Goal: Transaction & Acquisition: Purchase product/service

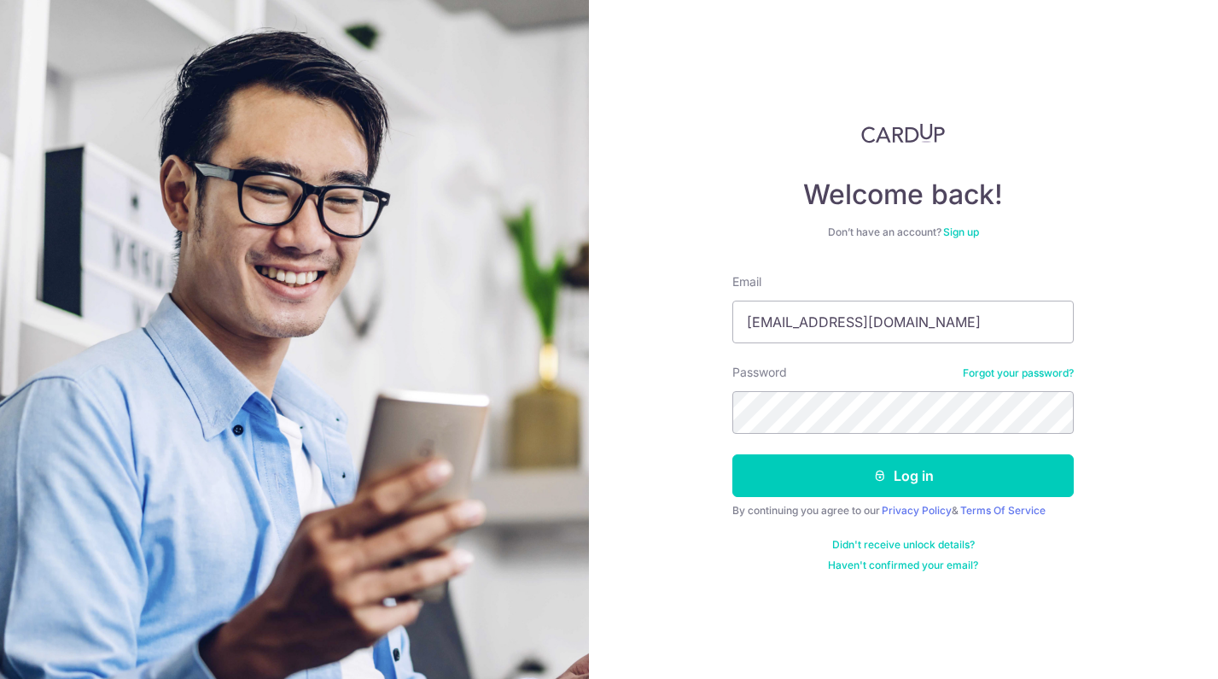
drag, startPoint x: 791, startPoint y: 310, endPoint x: 562, endPoint y: 299, distance: 229.0
click at [549, 294] on section "Welcome back! Don’t have an account? Sign up Email 201002715e@gmail.com Passwor…" at bounding box center [609, 339] width 1218 height 679
type input "garyang@oadv.com.sg"
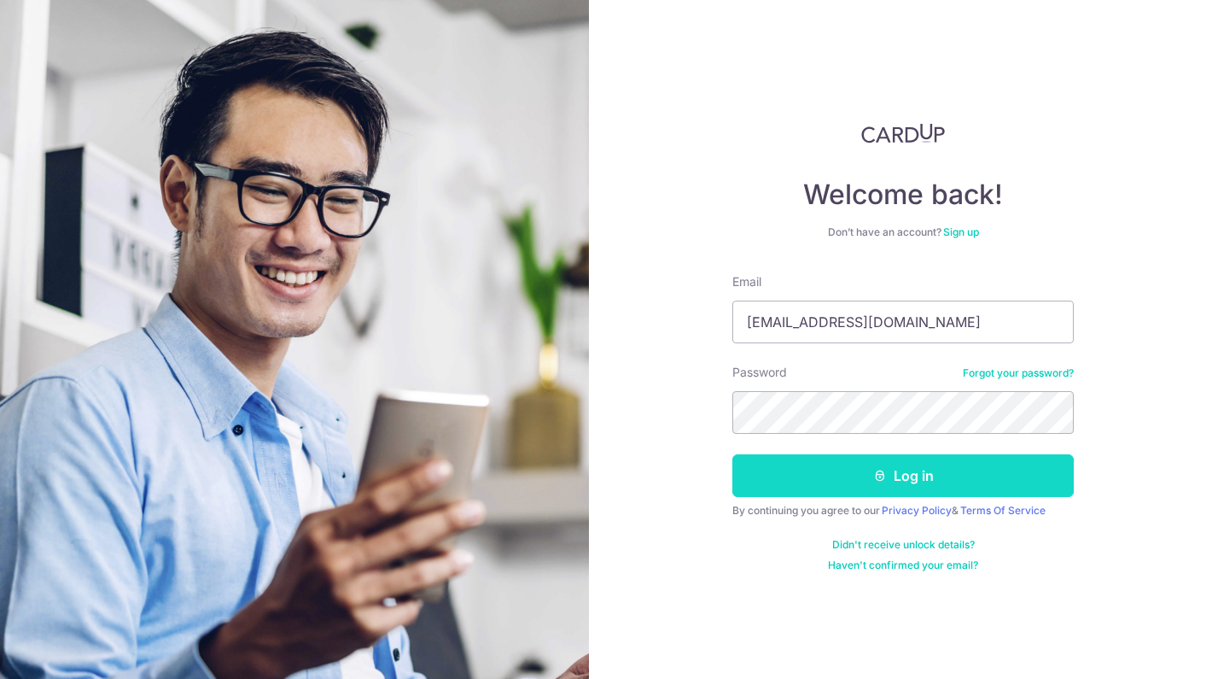
click at [841, 489] on button "Log in" at bounding box center [902, 475] width 341 height 43
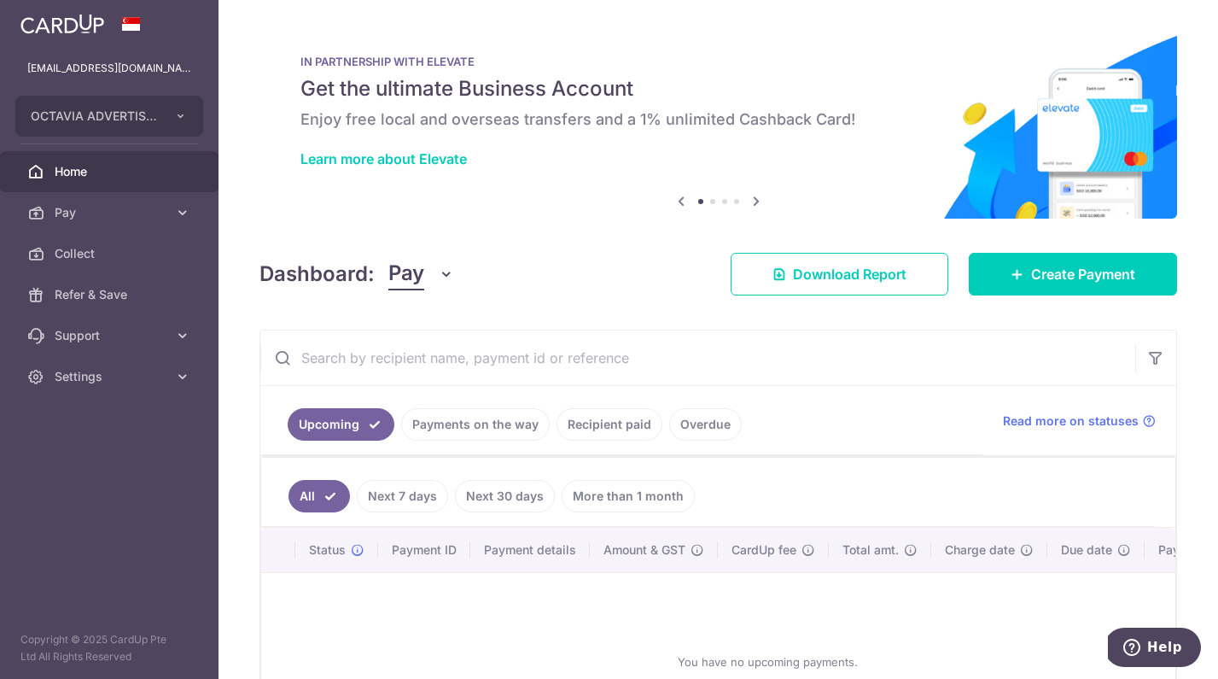
click at [605, 419] on link "Recipient paid" at bounding box center [610, 424] width 106 height 32
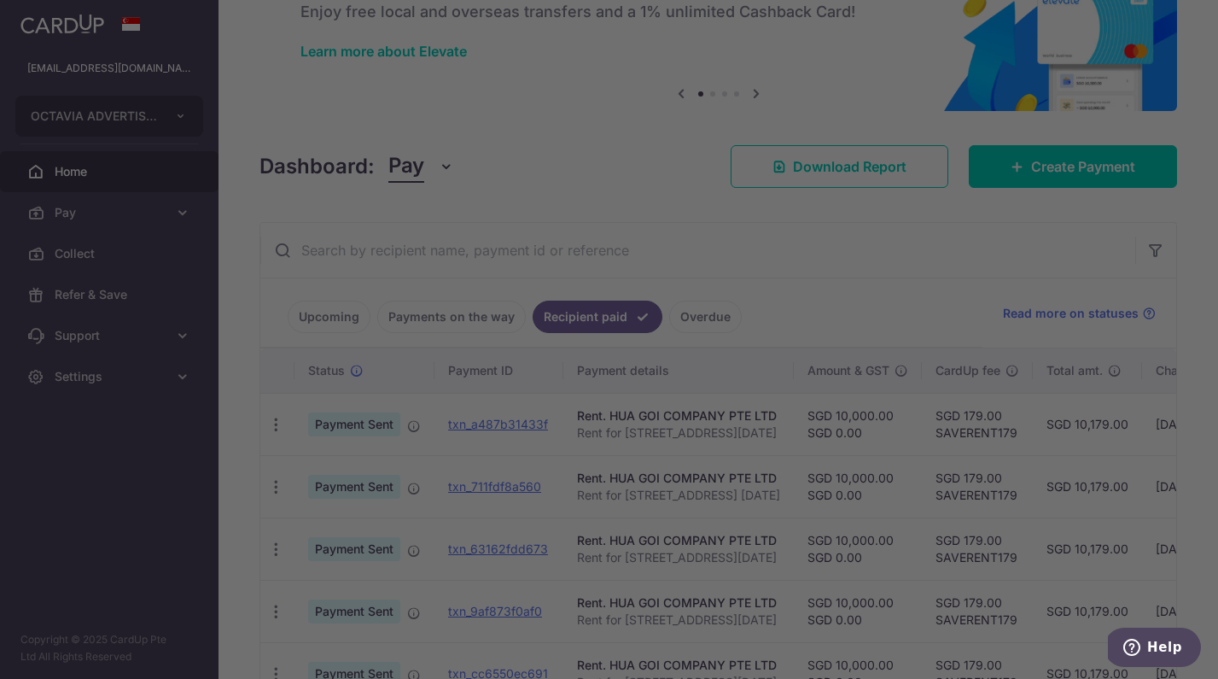
scroll to position [117, 0]
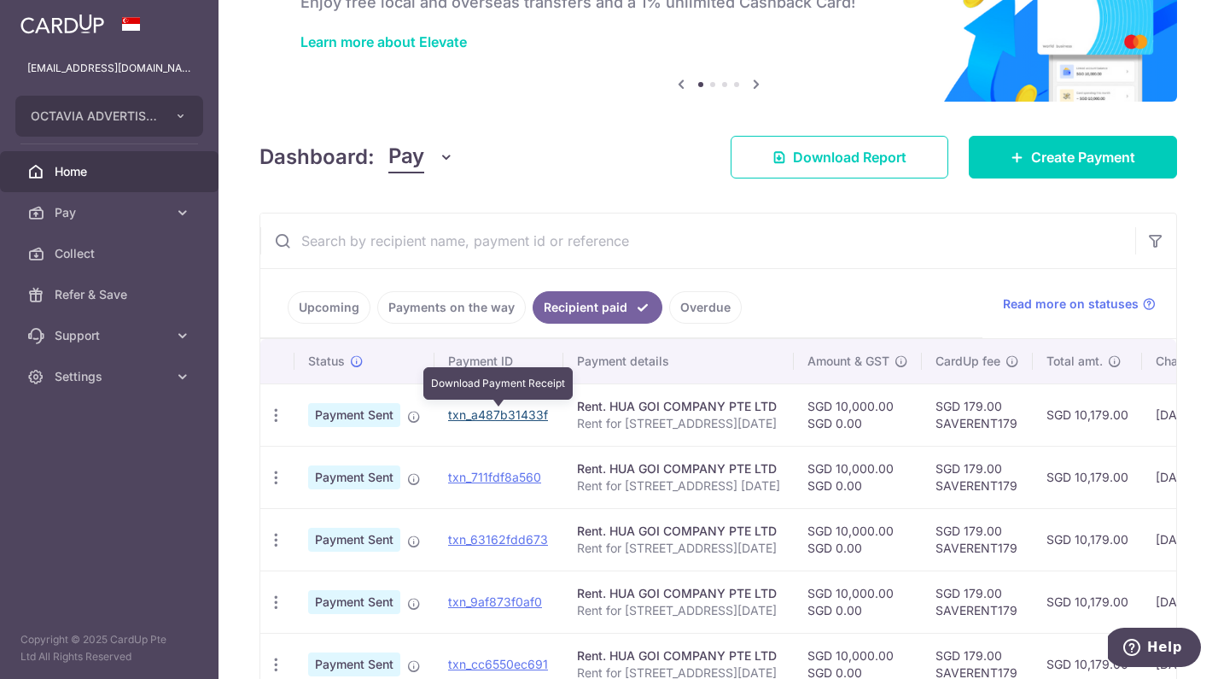
click at [524, 412] on link "txn_a487b31433f" at bounding box center [498, 414] width 100 height 15
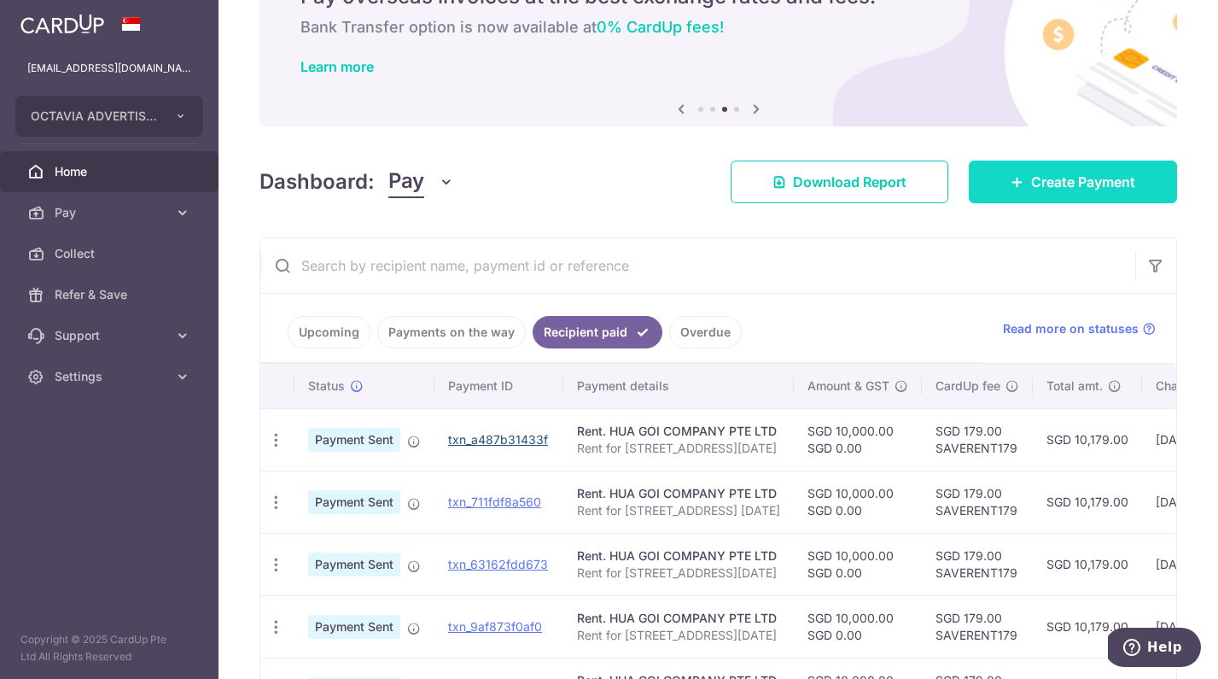
scroll to position [87, 0]
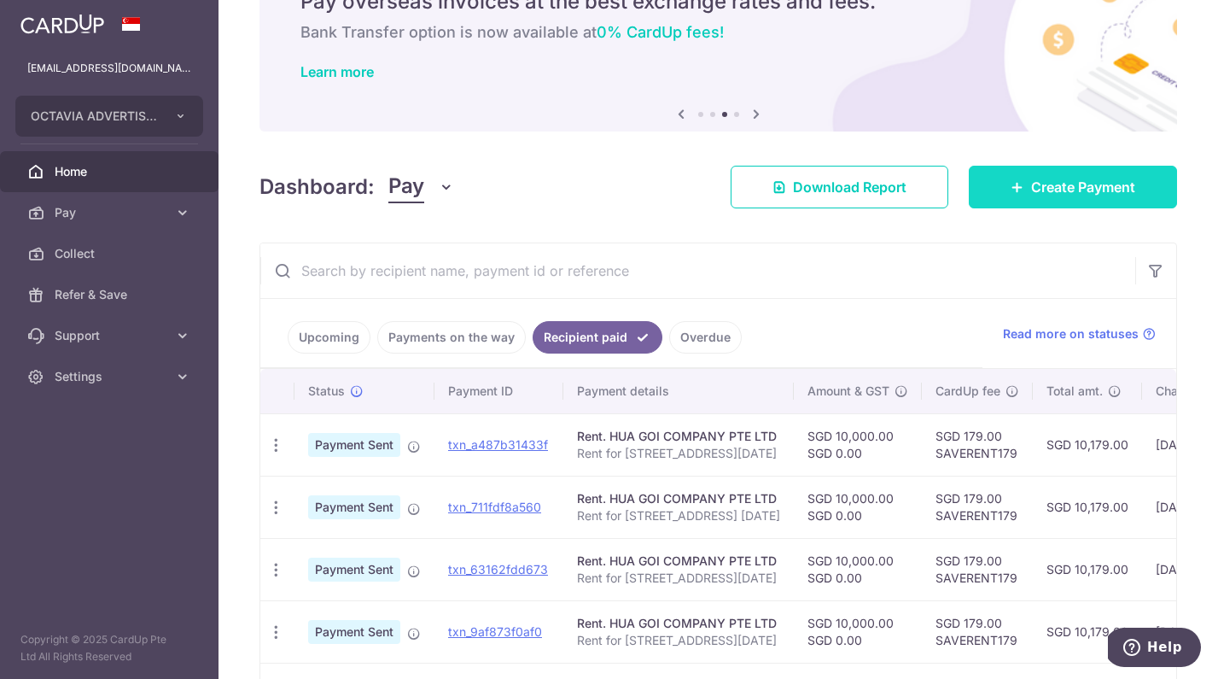
click at [1068, 203] on link "Create Payment" at bounding box center [1073, 187] width 208 height 43
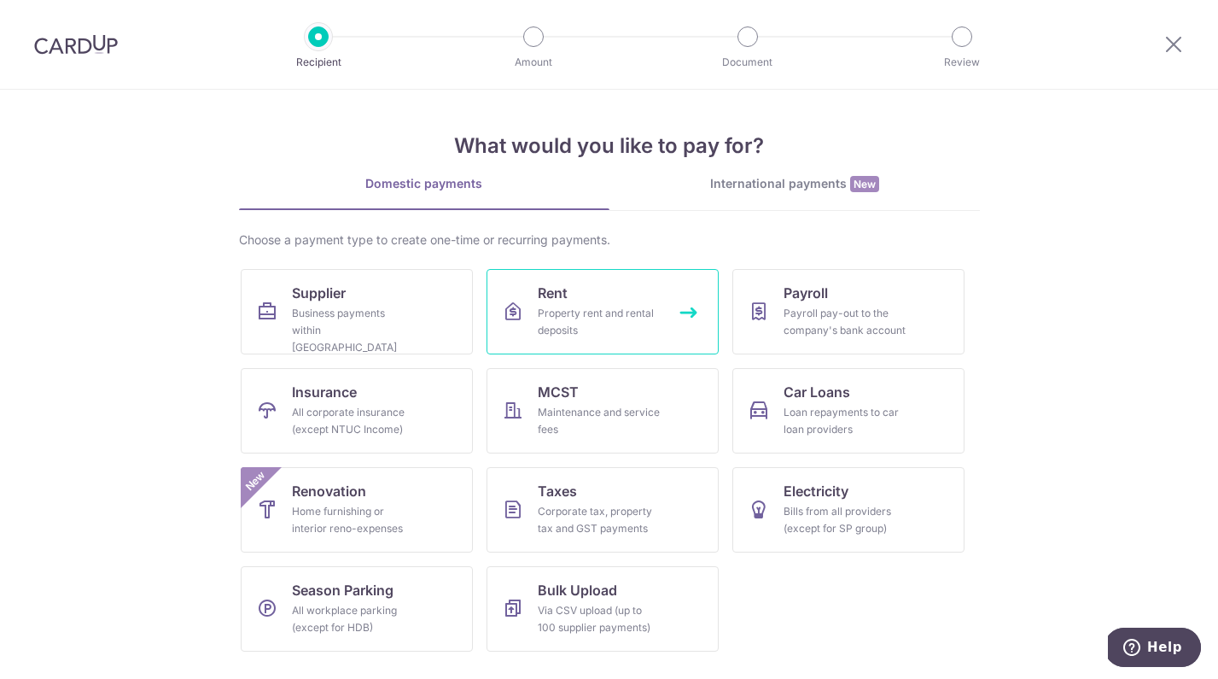
click at [609, 304] on link "Rent Property rent and rental deposits" at bounding box center [603, 311] width 232 height 85
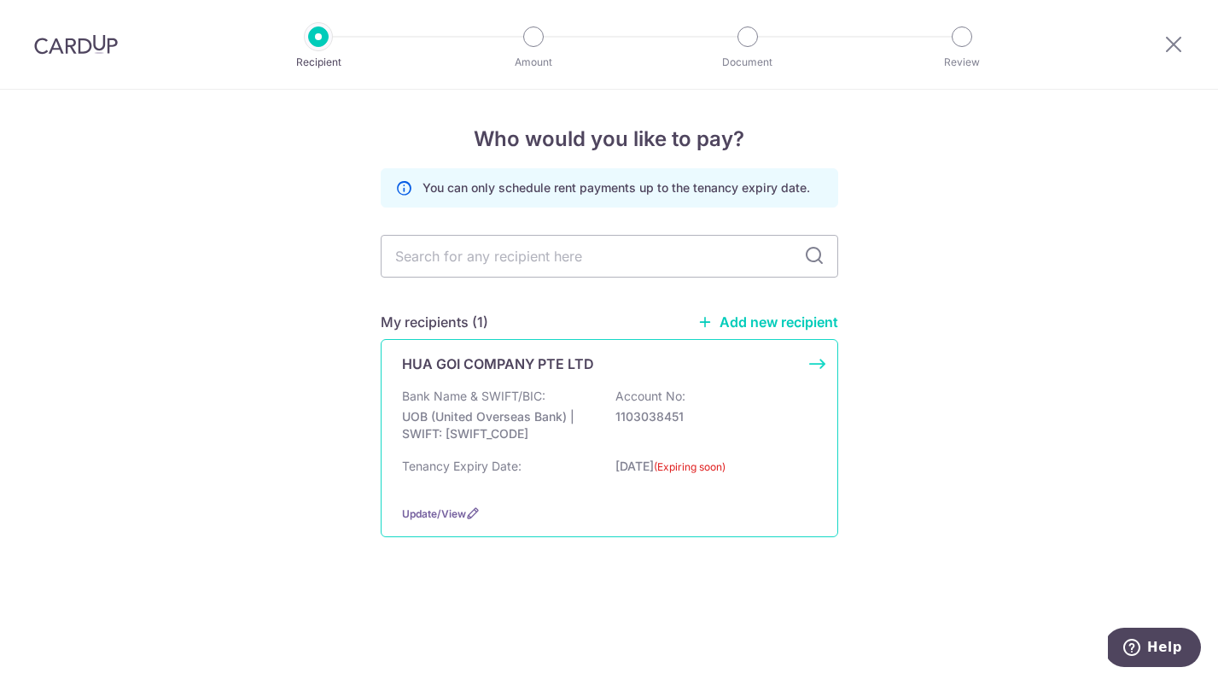
click at [485, 356] on p "HUA GOI COMPANY PTE LTD" at bounding box center [498, 363] width 192 height 20
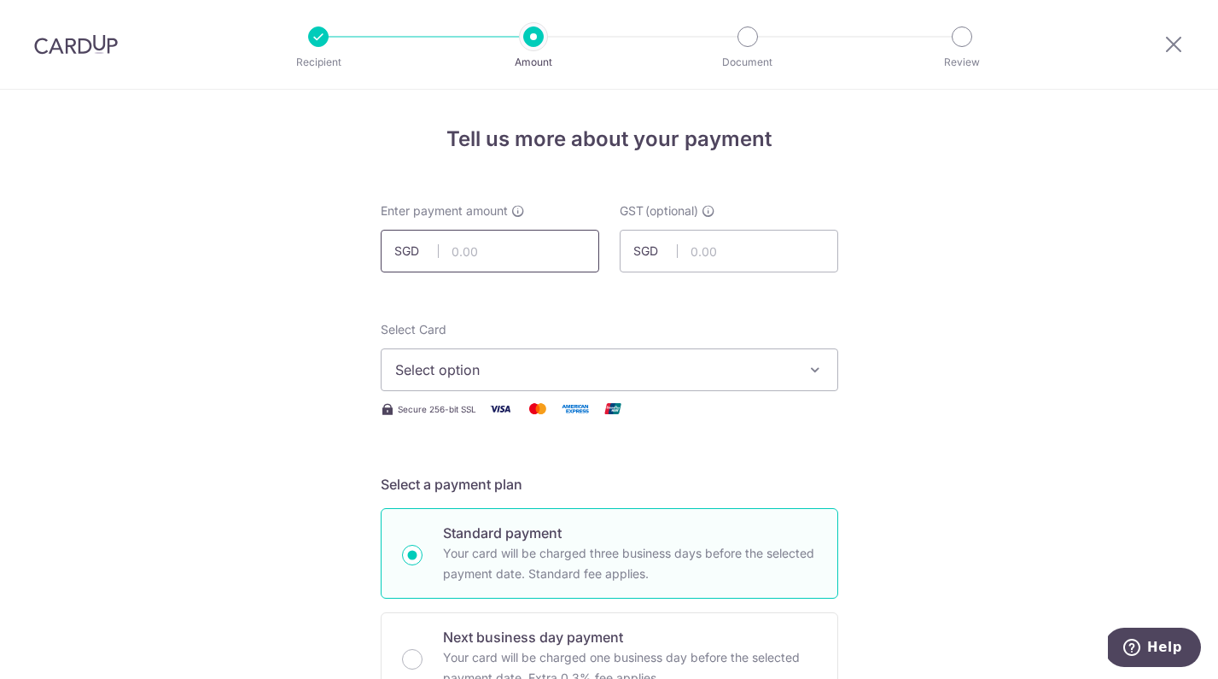
click at [530, 259] on input "text" at bounding box center [490, 251] width 219 height 43
type input "10,000.00"
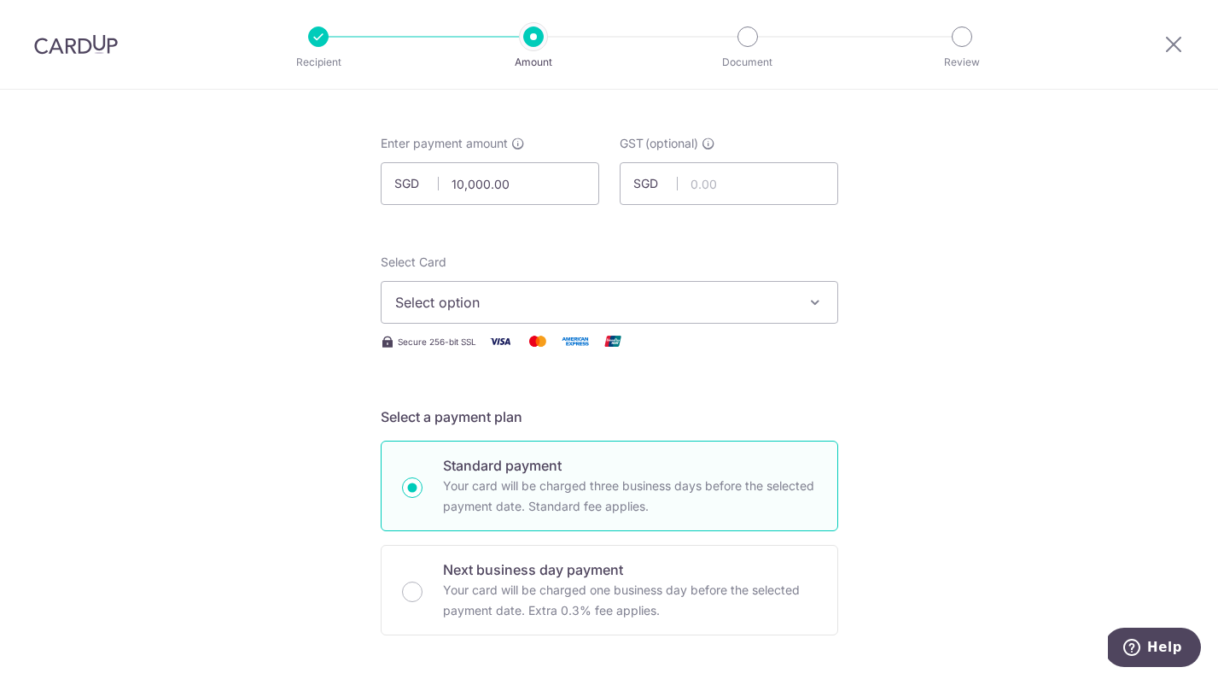
scroll to position [77, 0]
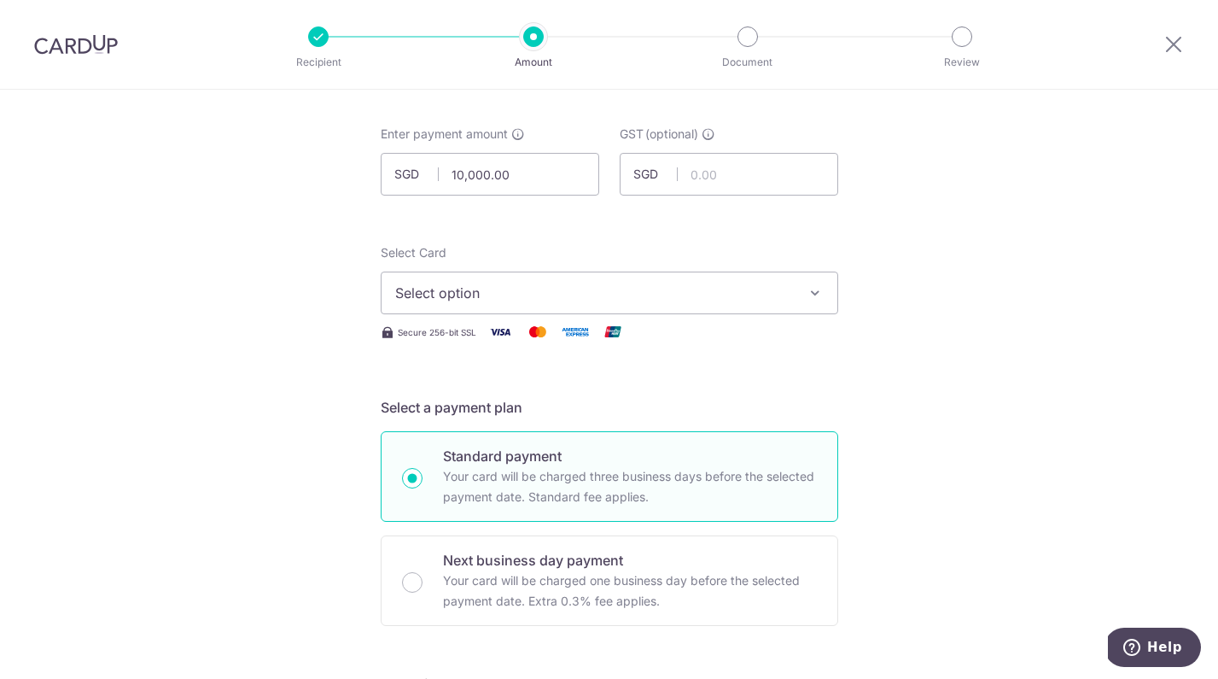
click at [485, 302] on span "Select option" at bounding box center [594, 293] width 398 height 20
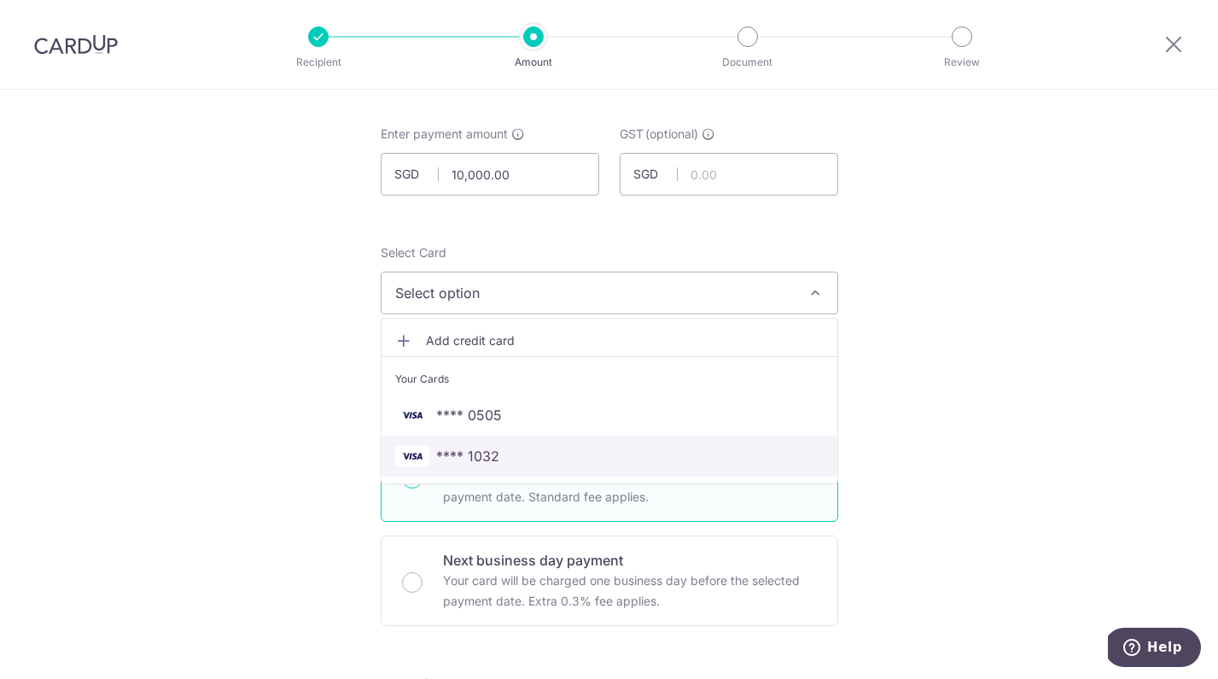
click at [481, 450] on span "**** 1032" at bounding box center [467, 456] width 63 height 20
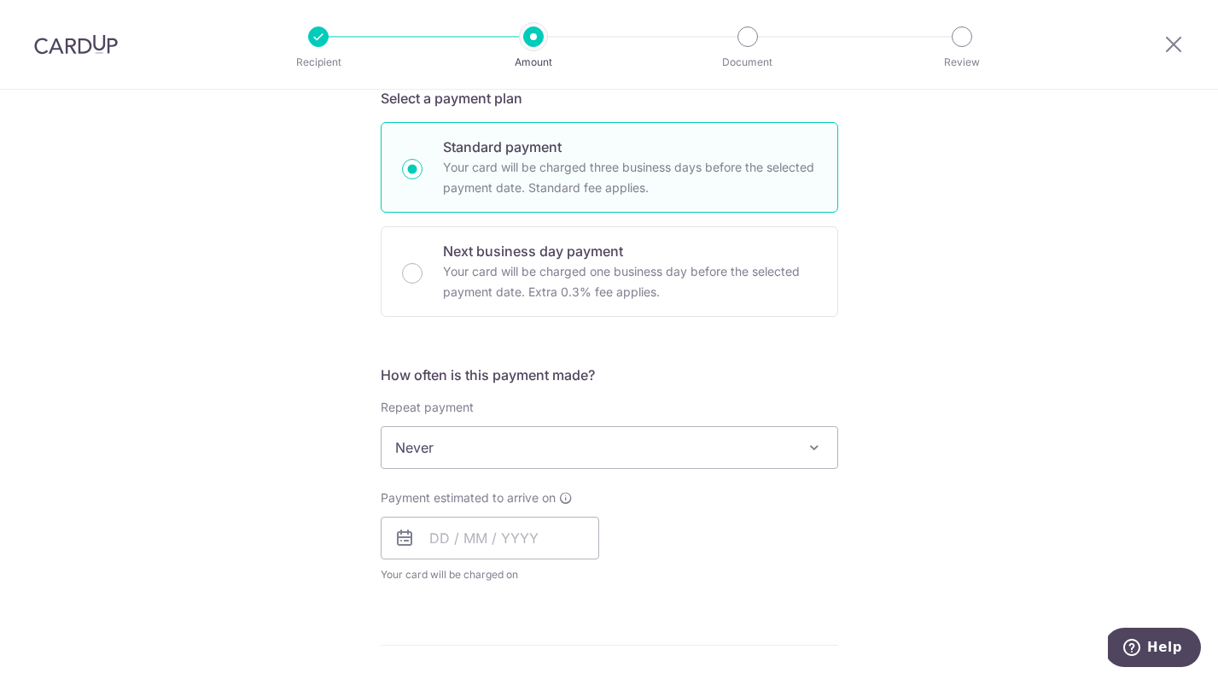
scroll to position [401, 0]
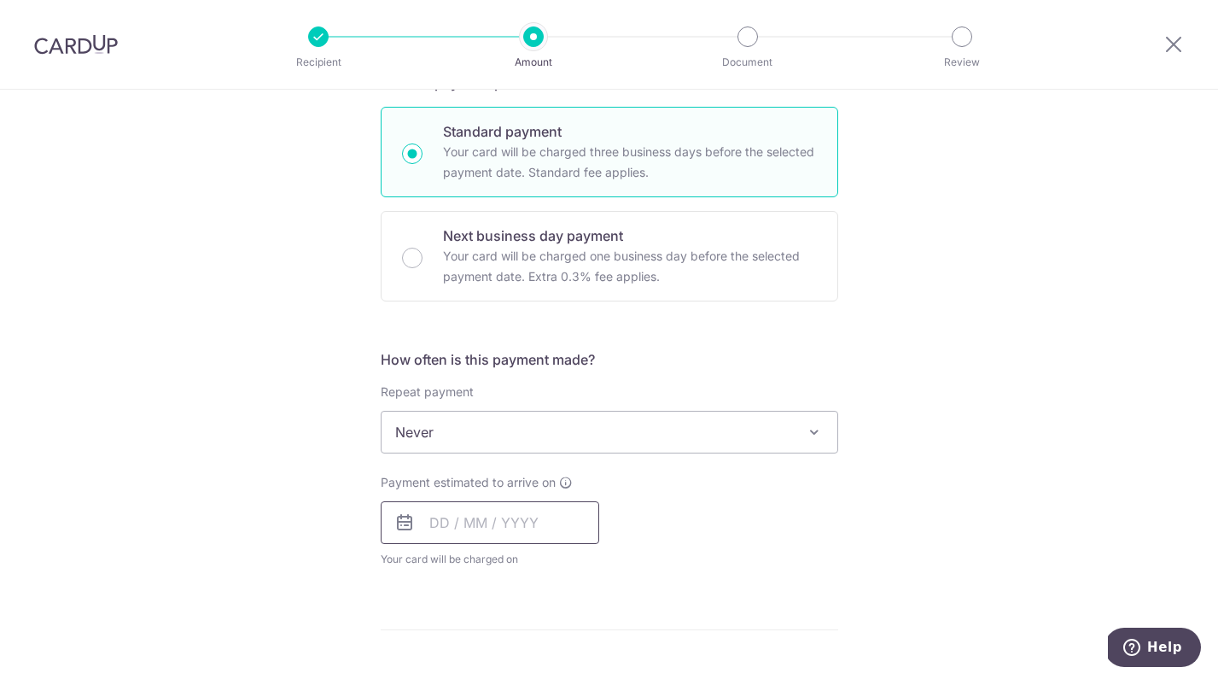
click at [472, 524] on input "text" at bounding box center [490, 522] width 219 height 43
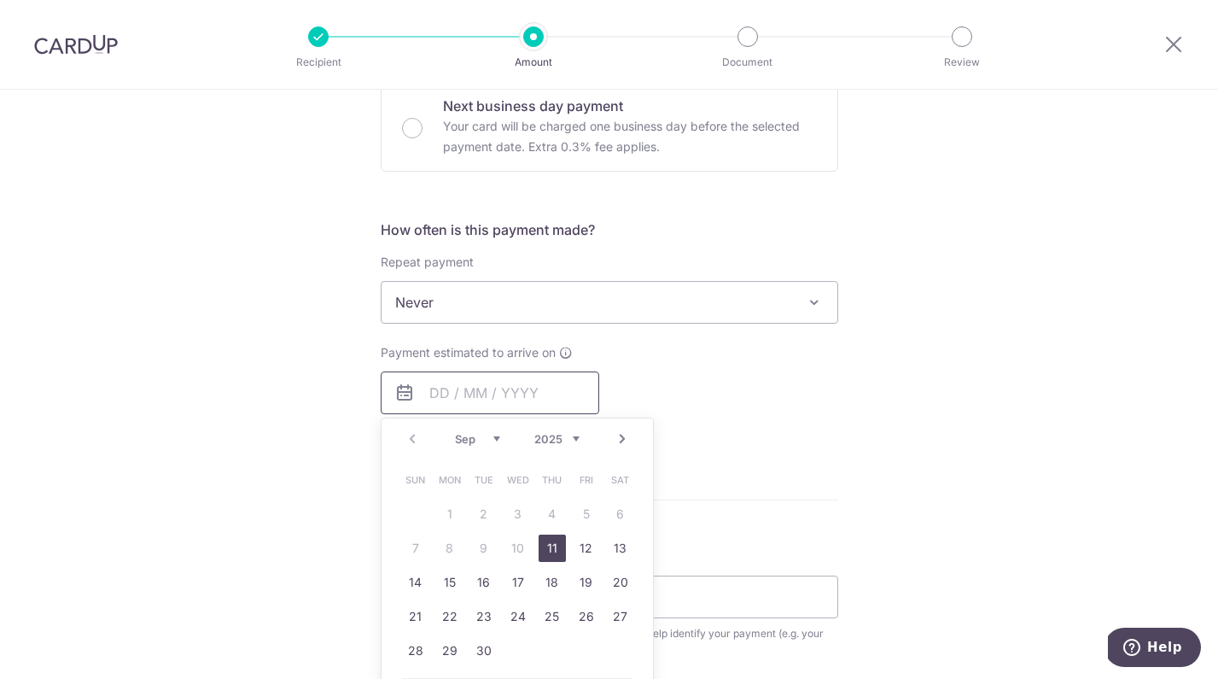
scroll to position [545, 0]
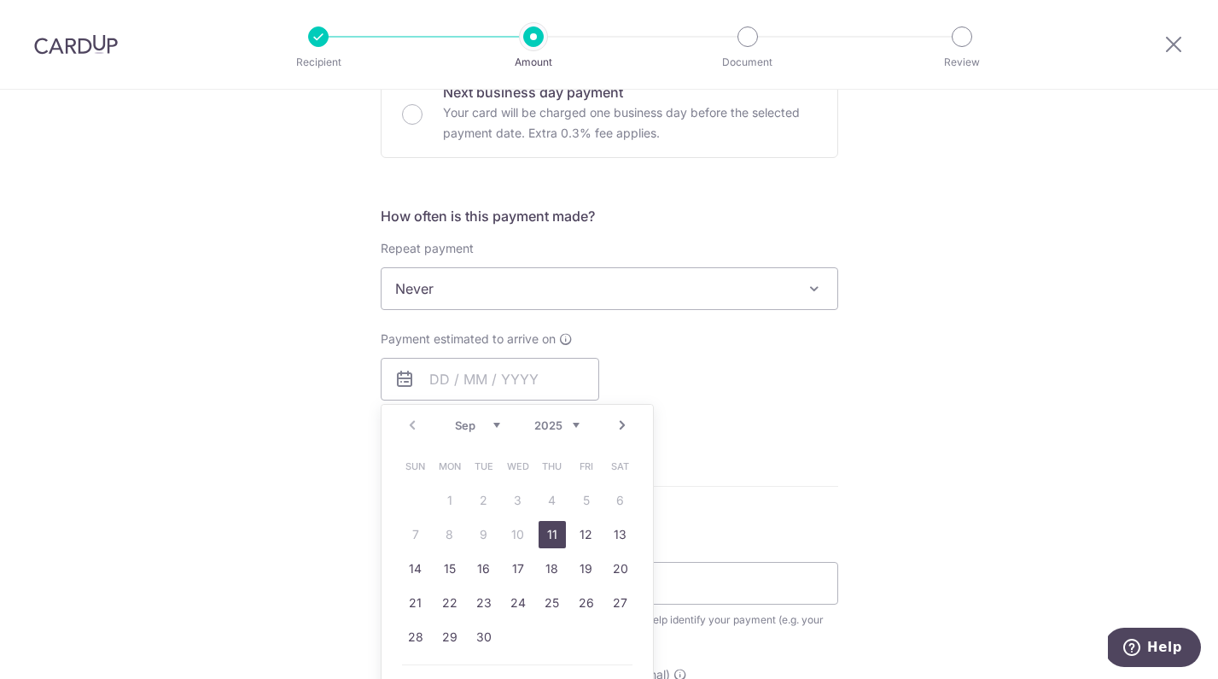
click at [546, 527] on link "11" at bounding box center [552, 534] width 27 height 27
type input "[DATE]"
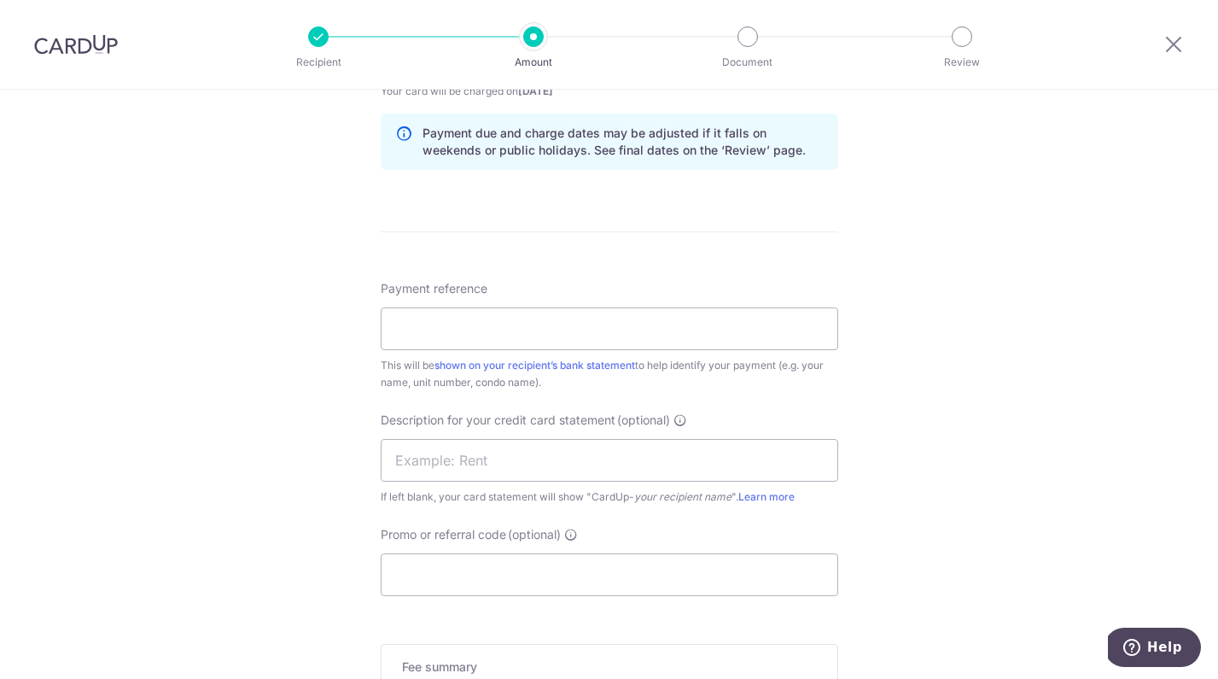
scroll to position [882, 0]
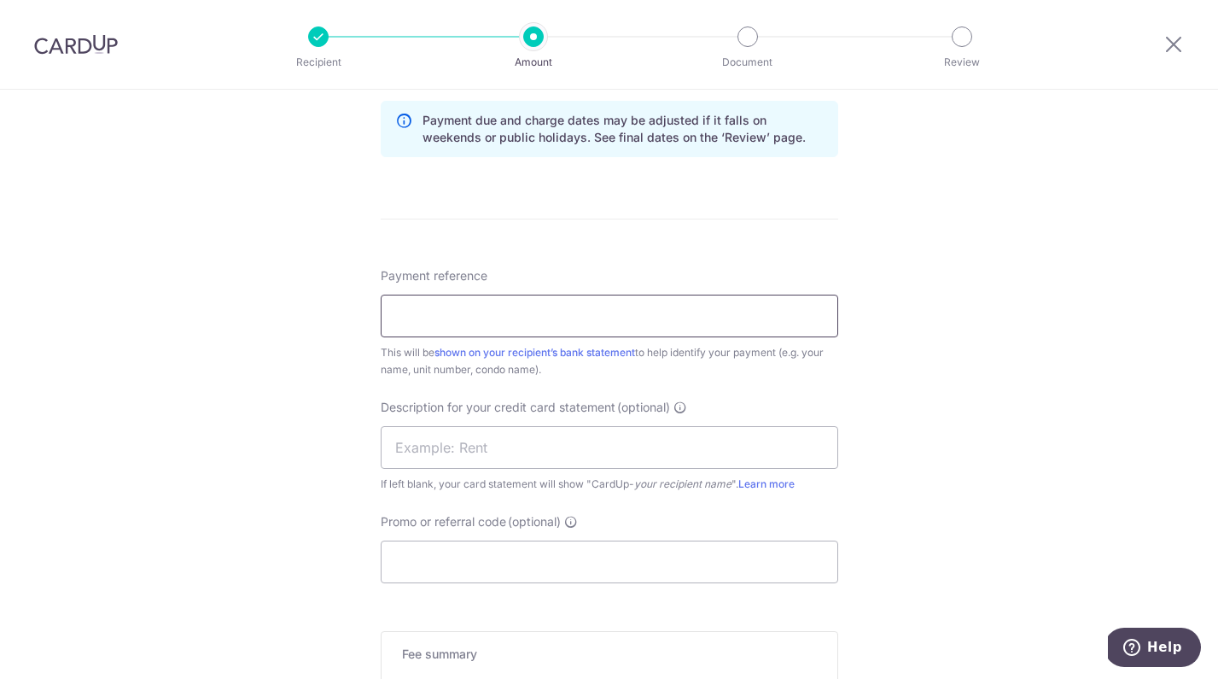
click at [440, 318] on input "Payment reference" at bounding box center [610, 315] width 458 height 43
click at [441, 318] on input "Payment reference" at bounding box center [610, 315] width 458 height 43
paste input "Rent for 172 Tagore Lane July 2025"
click at [586, 317] on input "Rent for 172 Tagore Lane July 2025" at bounding box center [610, 315] width 458 height 43
click at [582, 318] on input "Rent for 172 Tagore Lane July 2025" at bounding box center [610, 315] width 458 height 43
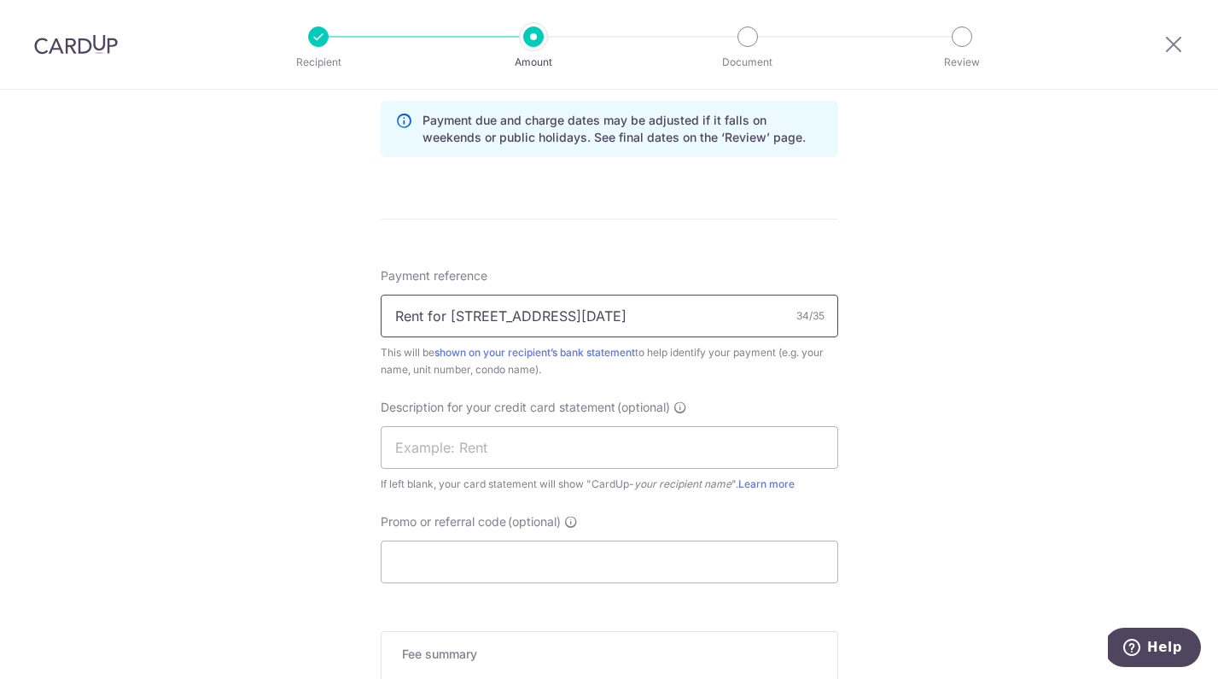
type input "Rent for [STREET_ADDRESS][DATE]"
drag, startPoint x: 956, startPoint y: 481, endPoint x: 969, endPoint y: 475, distance: 13.8
click at [957, 481] on div "Tell us more about your payment Enter payment amount SGD 10,000.00 10000.00 GST…" at bounding box center [609, 72] width 1218 height 1728
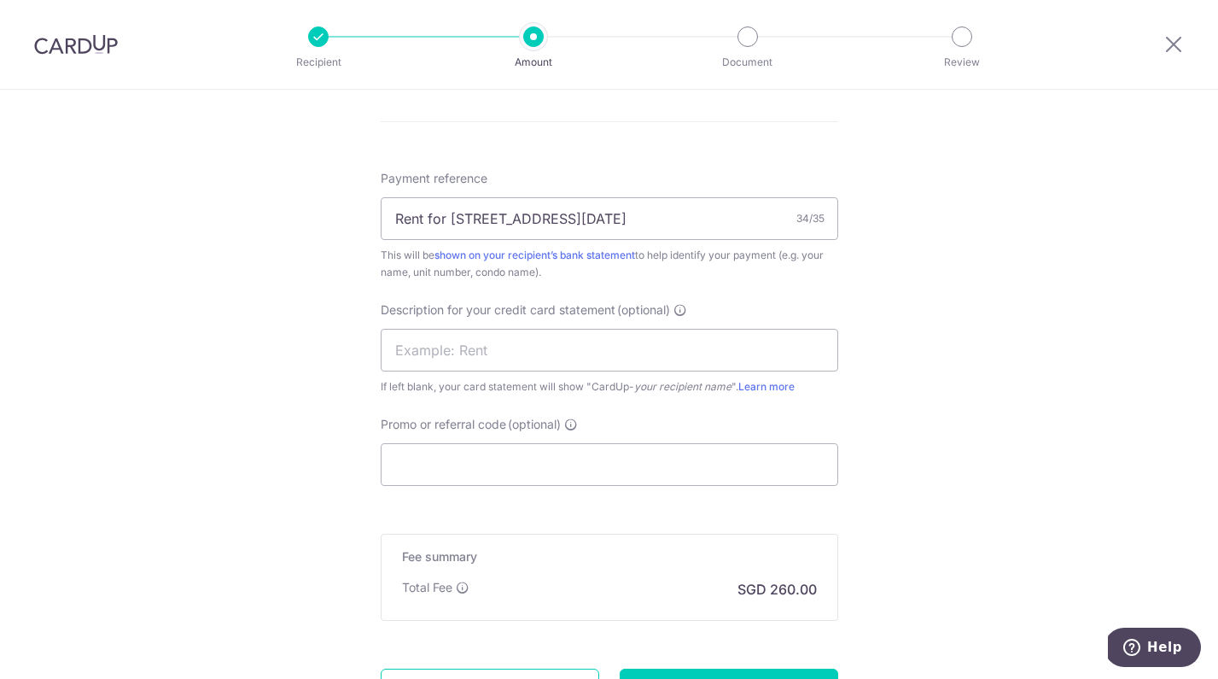
scroll to position [980, 0]
click at [503, 459] on input "Promo or referral code (optional)" at bounding box center [610, 463] width 458 height 43
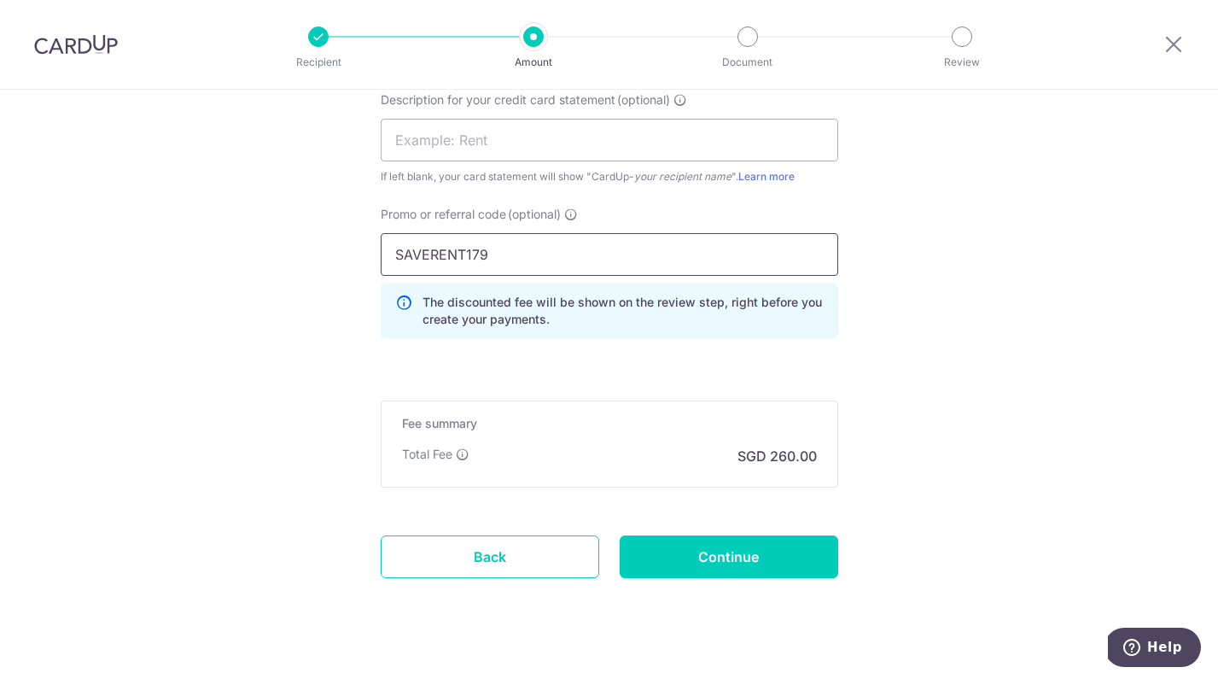
scroll to position [1190, 0]
type input "SAVERENT179"
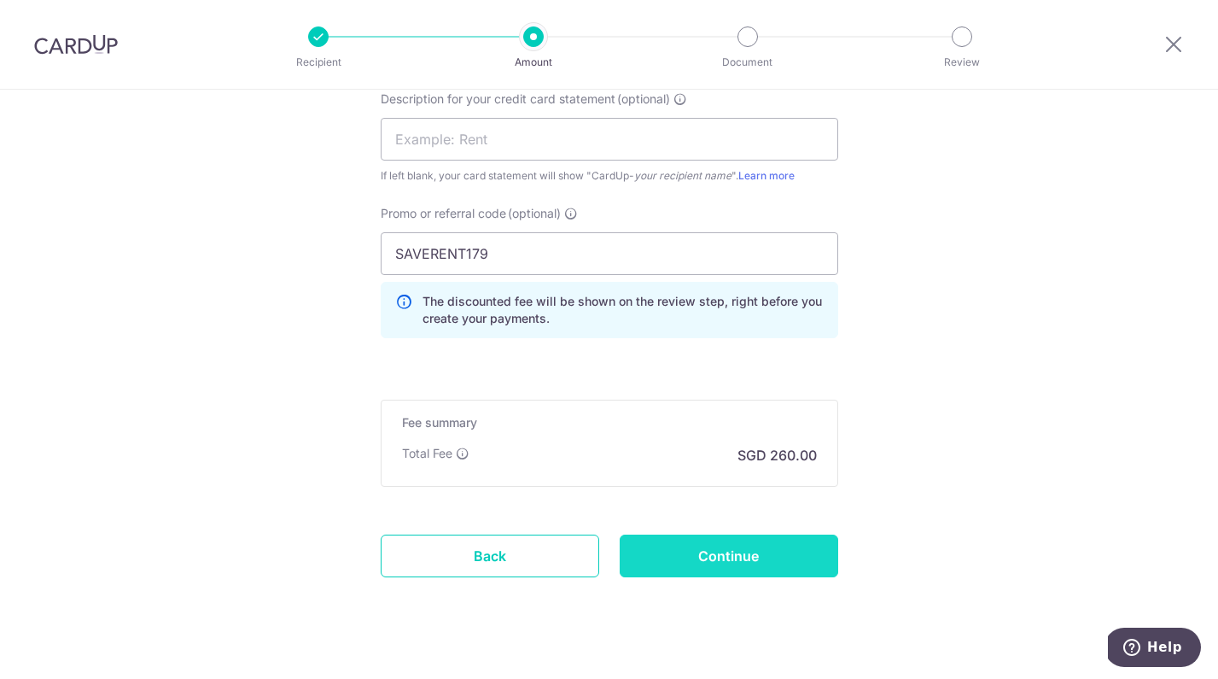
click at [720, 556] on input "Continue" at bounding box center [729, 555] width 219 height 43
type input "Create Schedule"
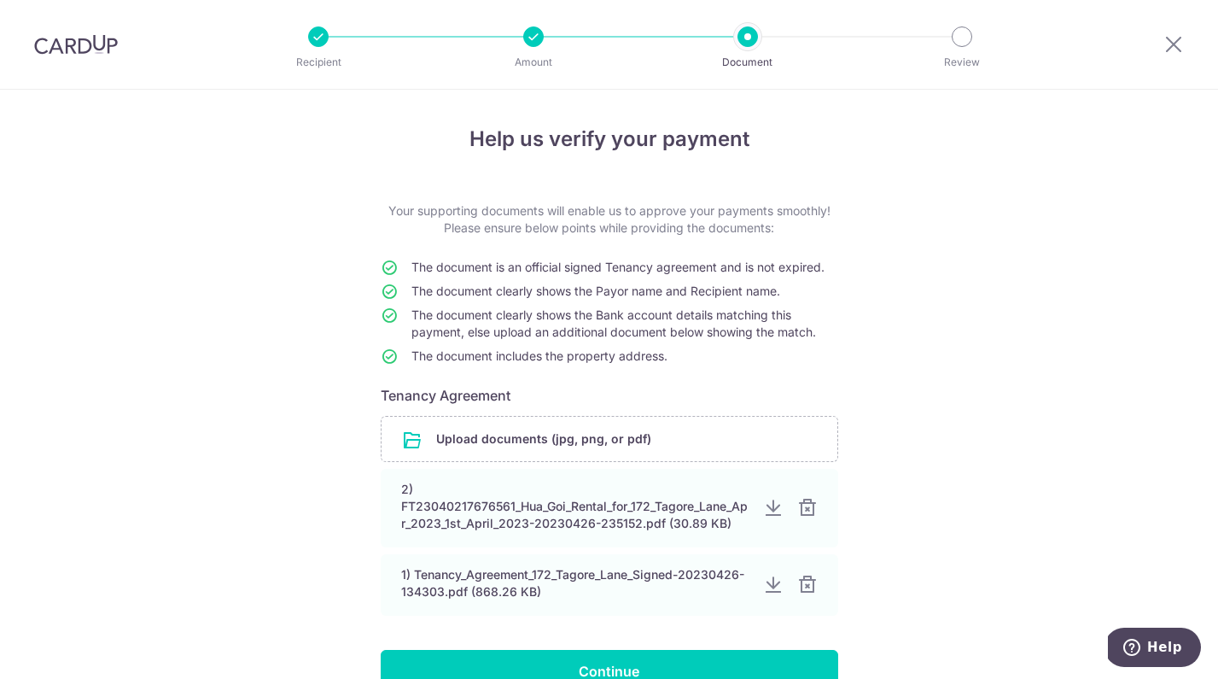
scroll to position [87, 0]
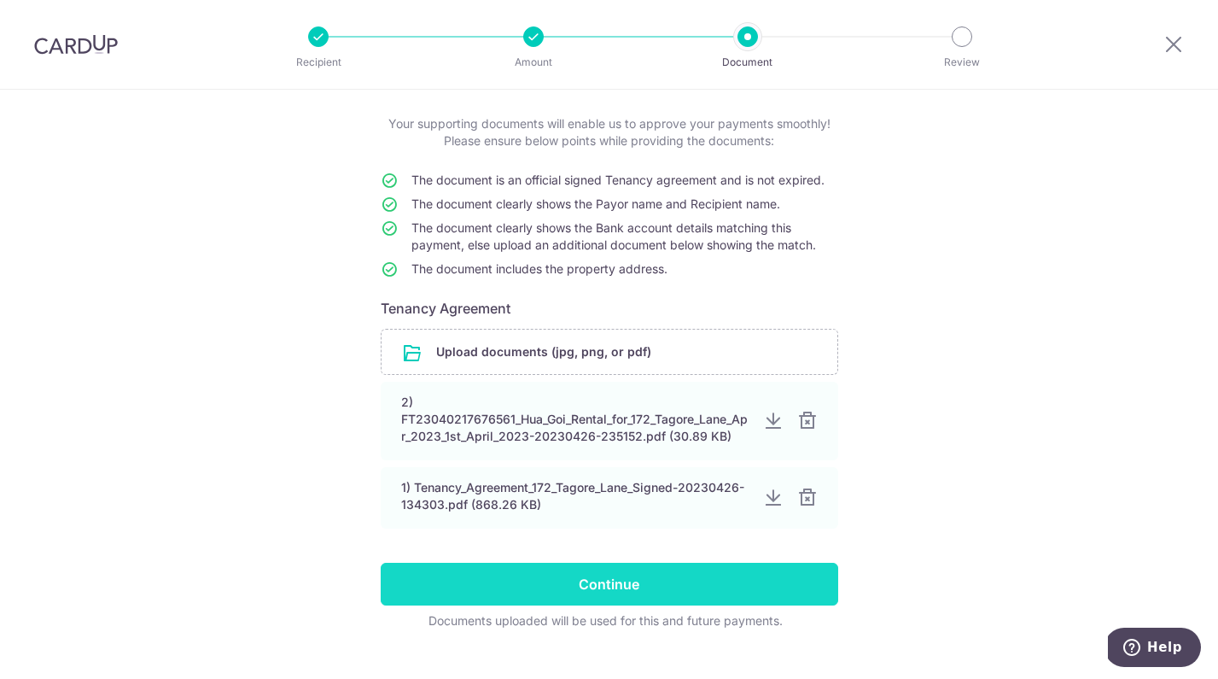
click at [627, 571] on input "Continue" at bounding box center [610, 583] width 458 height 43
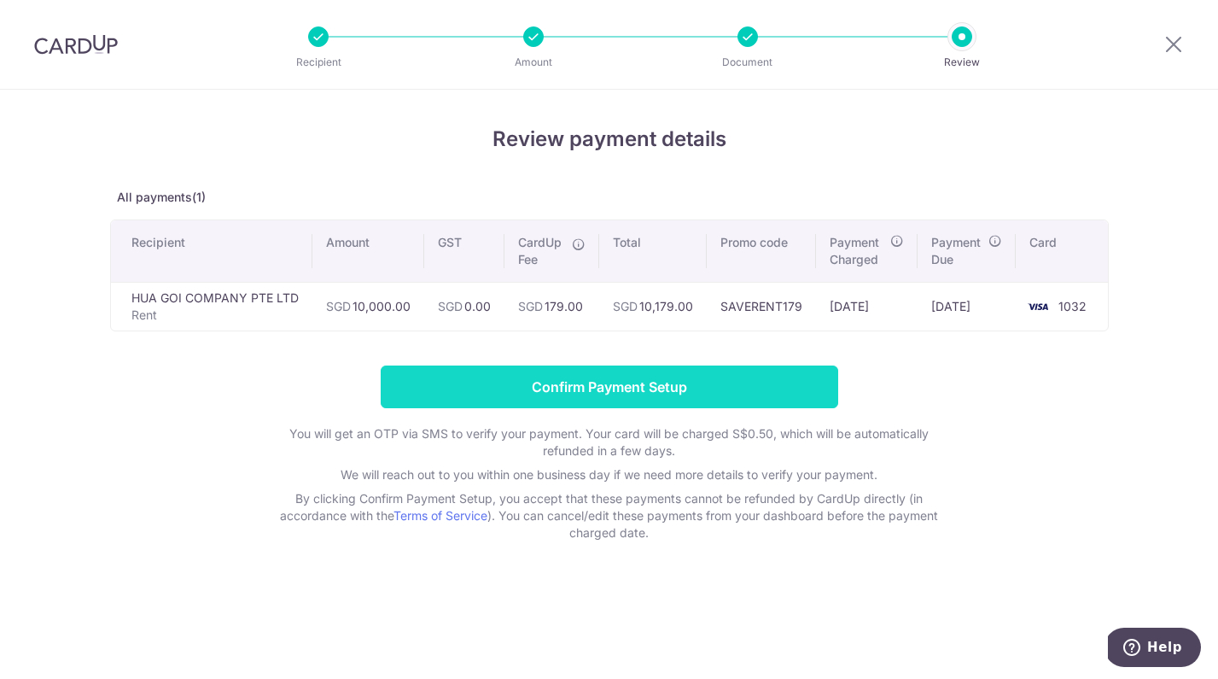
click at [604, 386] on input "Confirm Payment Setup" at bounding box center [610, 386] width 458 height 43
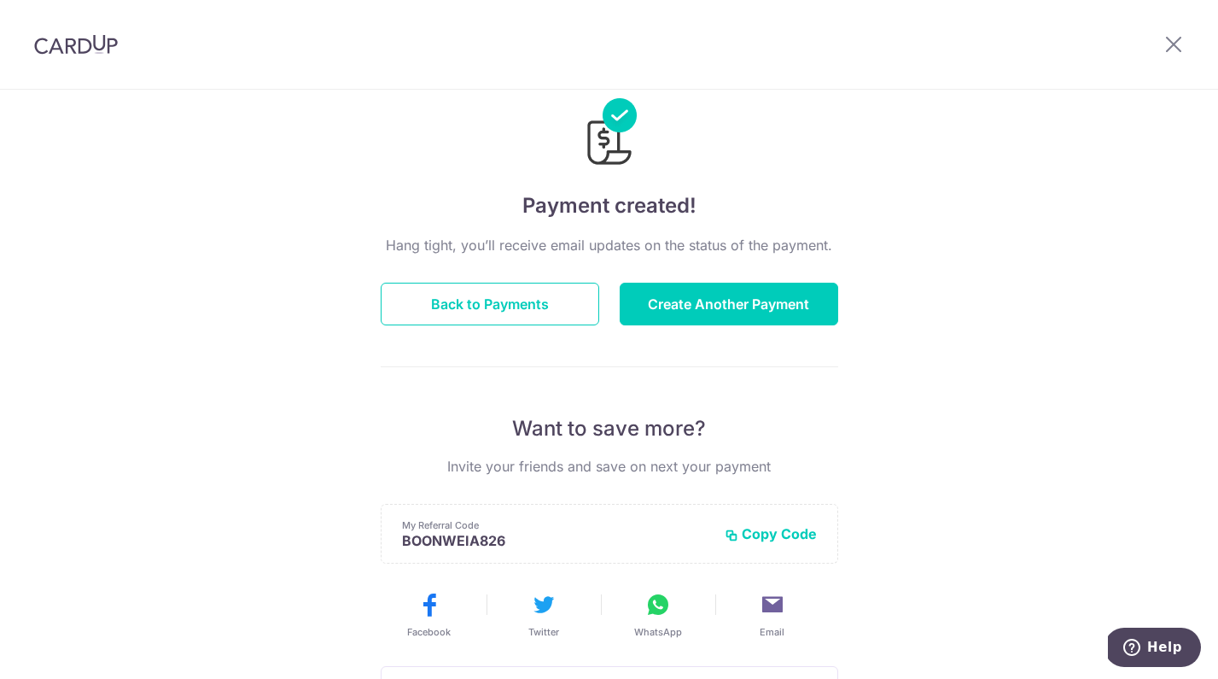
scroll to position [46, 0]
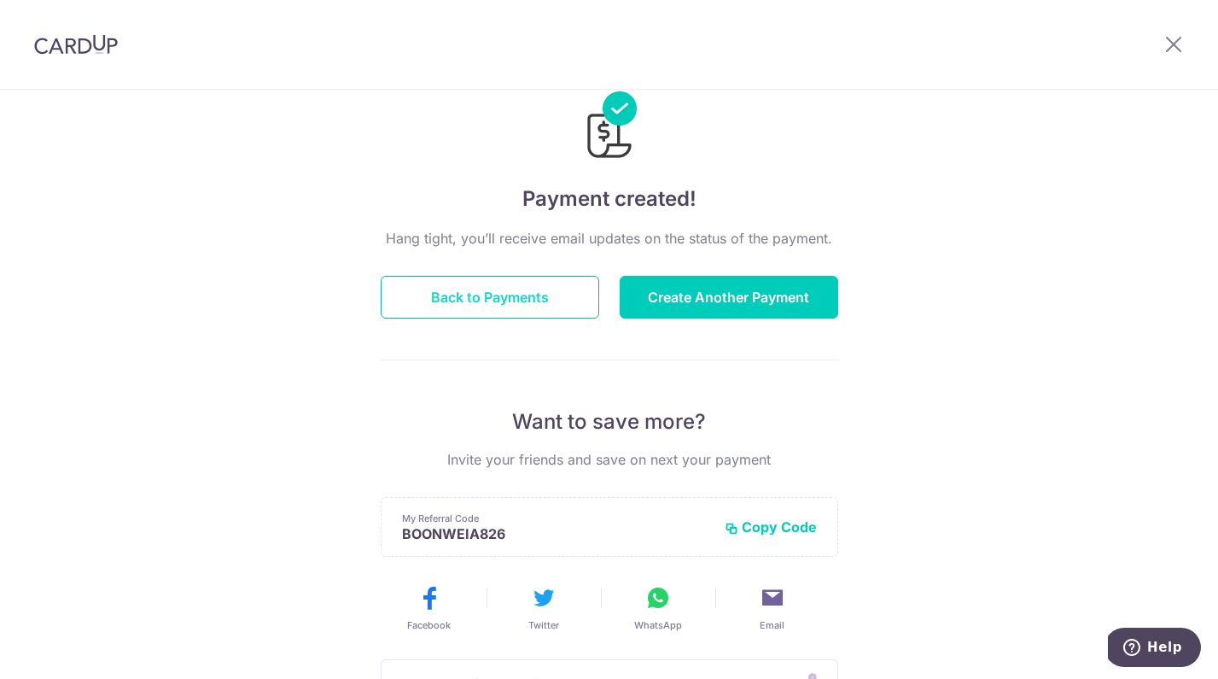
click at [463, 288] on button "Back to Payments" at bounding box center [490, 297] width 219 height 43
